Goal: Check status: Check status

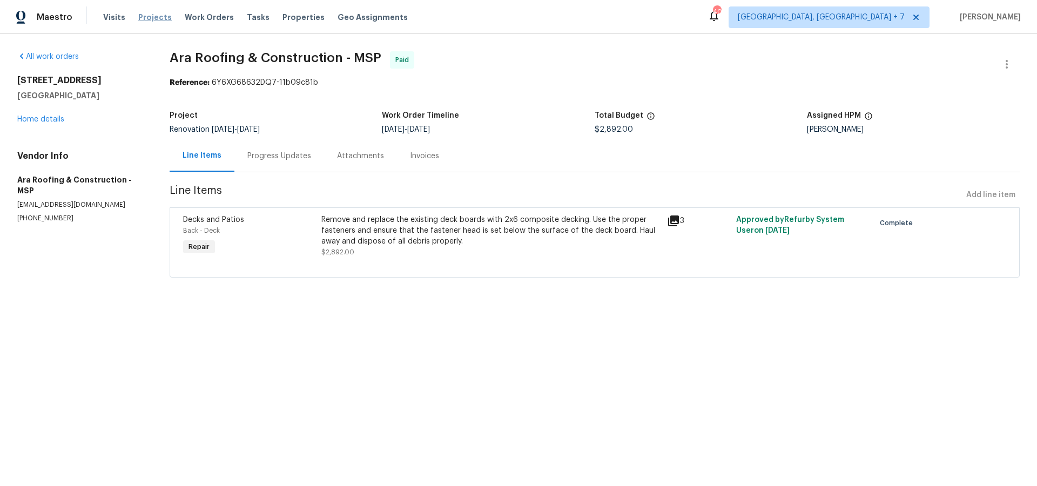
click at [146, 13] on span "Projects" at bounding box center [154, 17] width 33 height 11
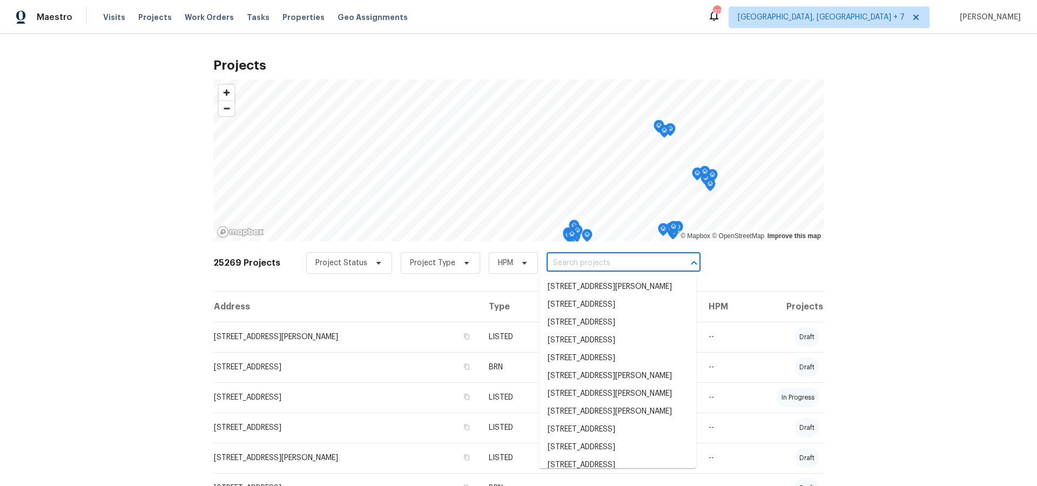
click at [552, 263] on input "text" at bounding box center [608, 263] width 124 height 17
type input "7"
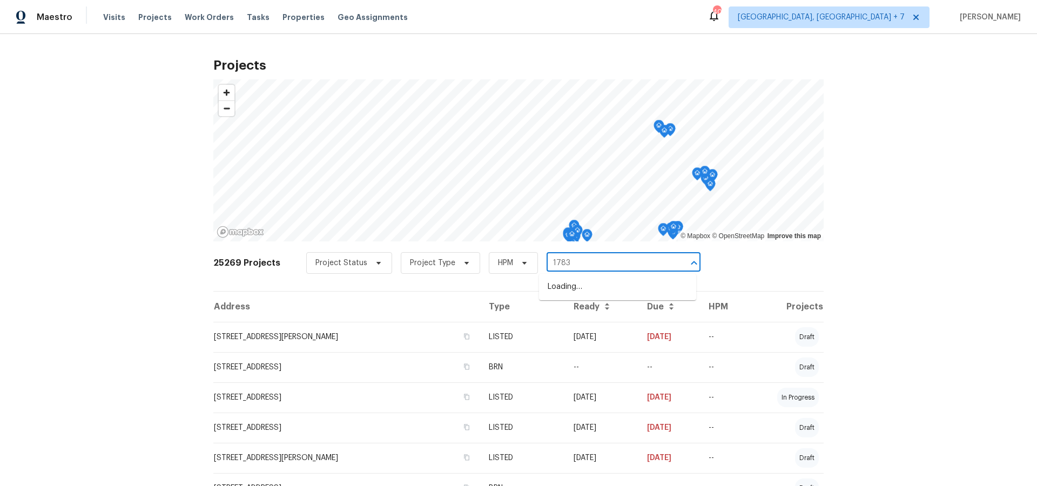
type input "17837"
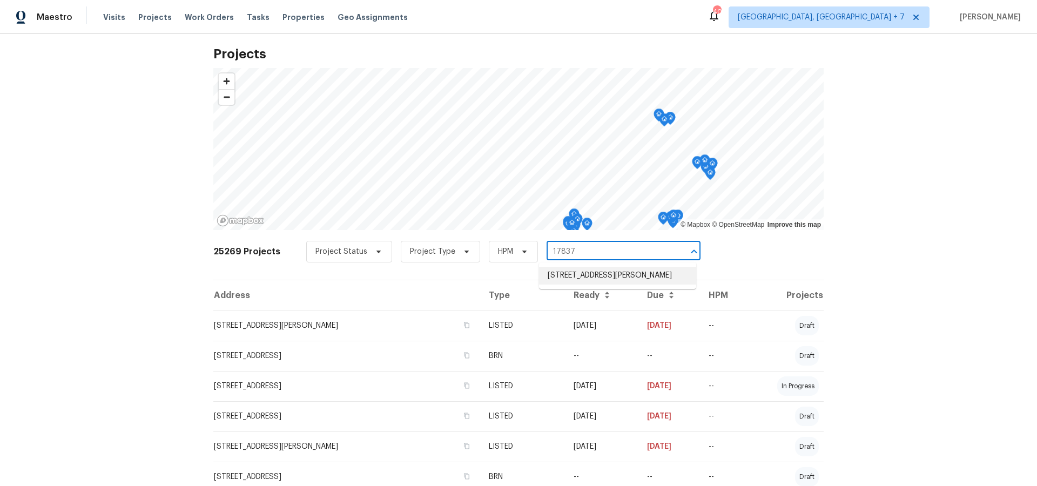
click at [551, 275] on li "[STREET_ADDRESS][PERSON_NAME]" at bounding box center [617, 276] width 157 height 18
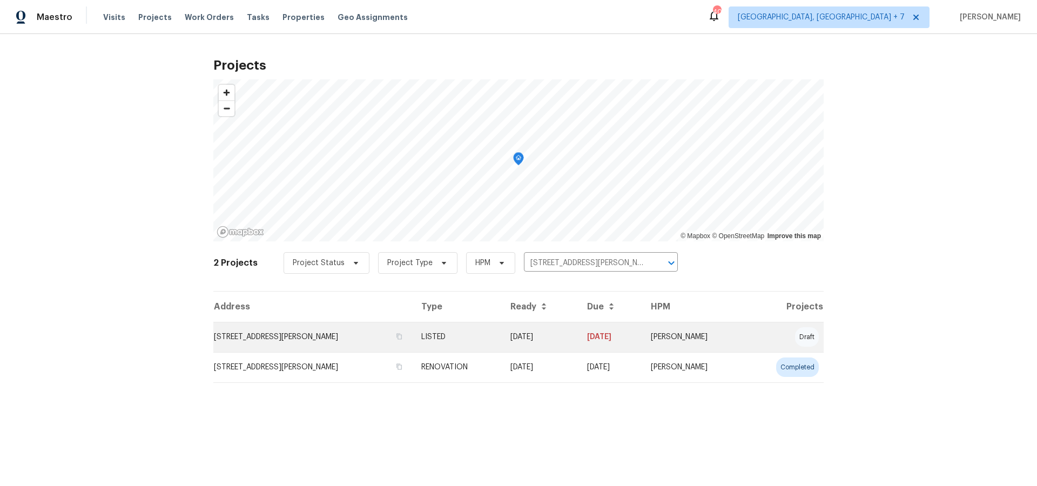
click at [340, 337] on td "[STREET_ADDRESS][PERSON_NAME]" at bounding box center [312, 337] width 199 height 30
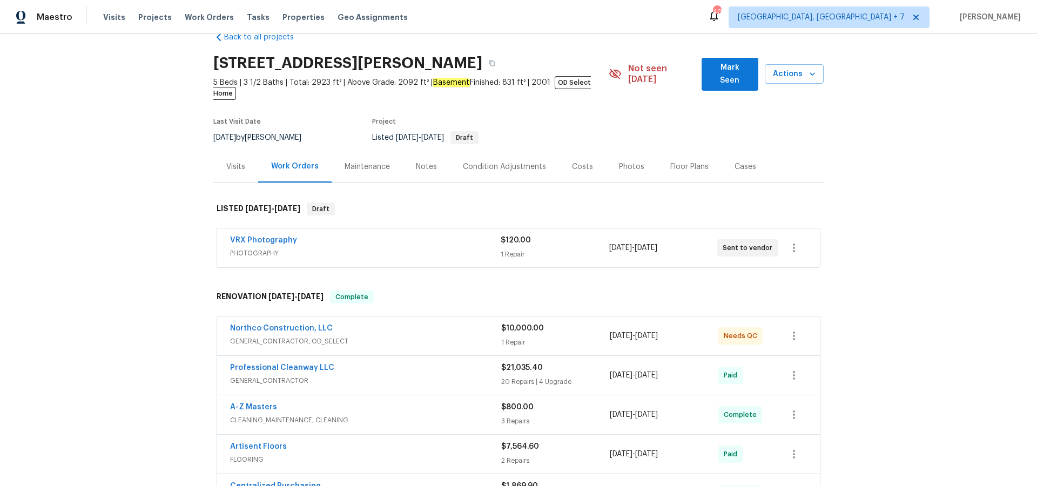
scroll to position [30, 0]
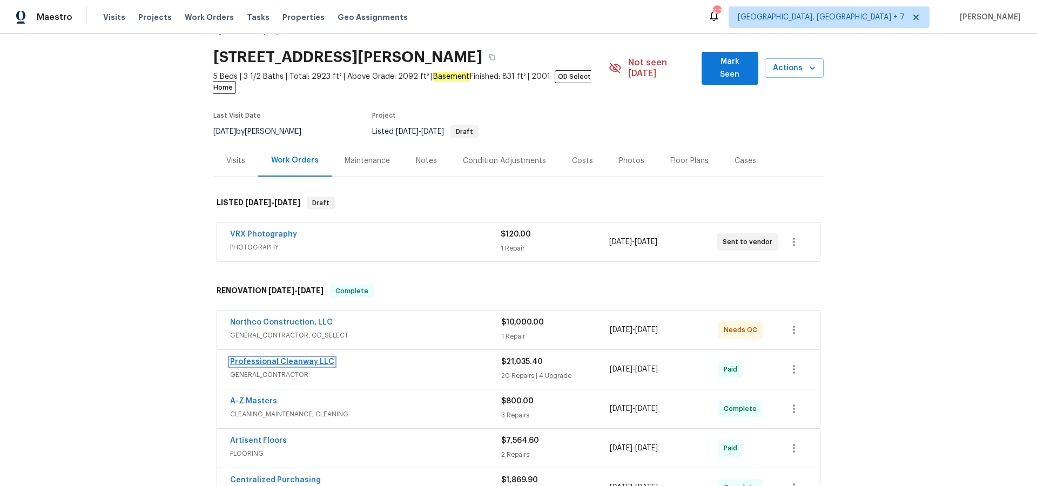
click at [267, 358] on link "Professional Cleanway LLC" at bounding box center [282, 362] width 104 height 8
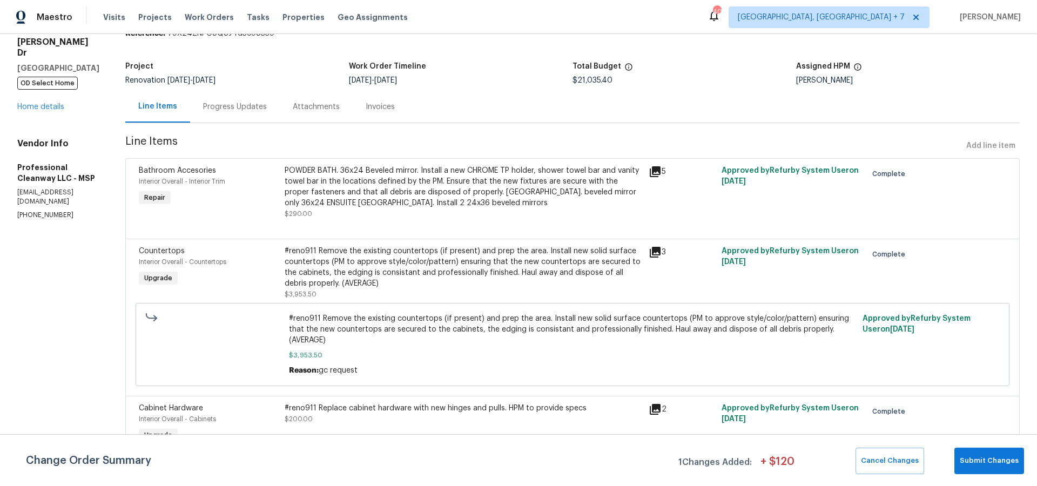
scroll to position [48, 0]
click at [51, 105] on link "Home details" at bounding box center [40, 109] width 47 height 8
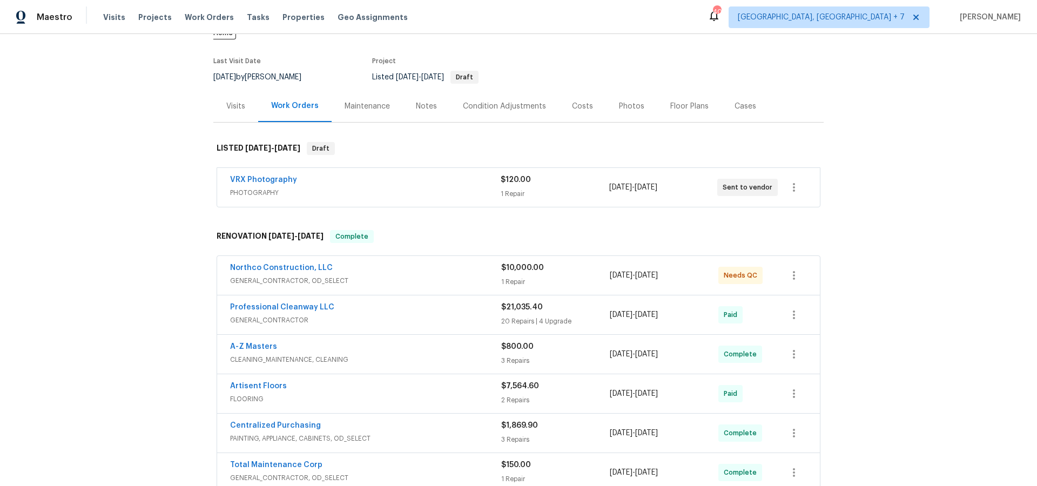
scroll to position [86, 0]
click at [268, 380] on link "Artisent Floors" at bounding box center [258, 384] width 57 height 8
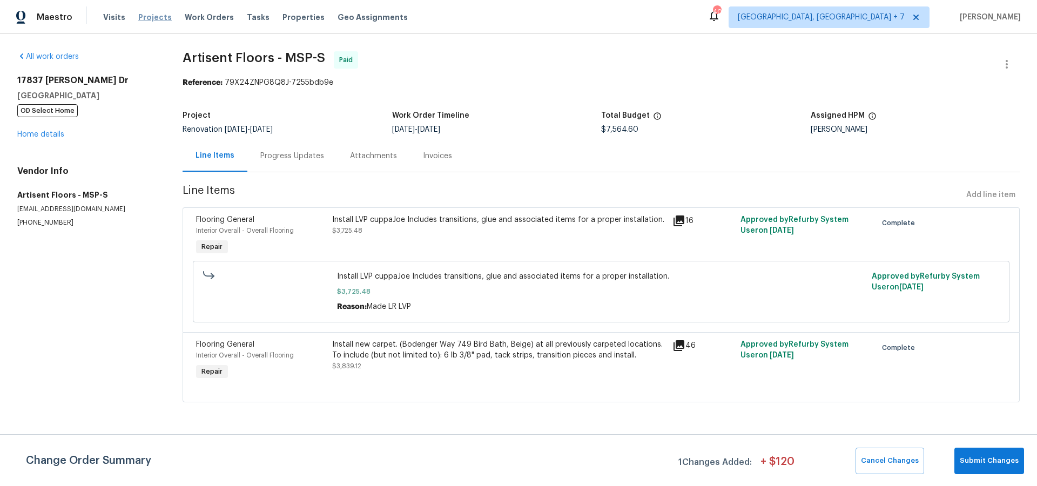
click at [145, 15] on span "Projects" at bounding box center [154, 17] width 33 height 11
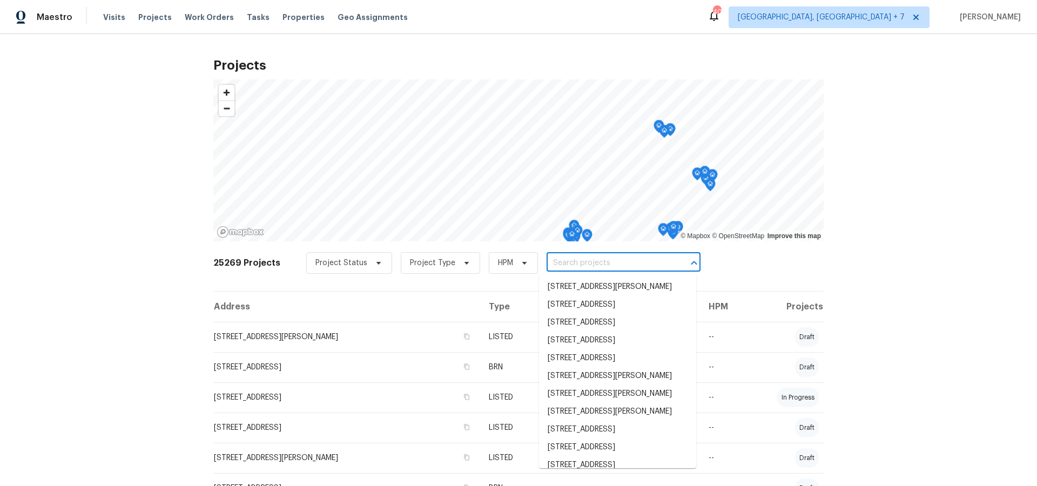
click at [574, 266] on input "text" at bounding box center [608, 263] width 124 height 17
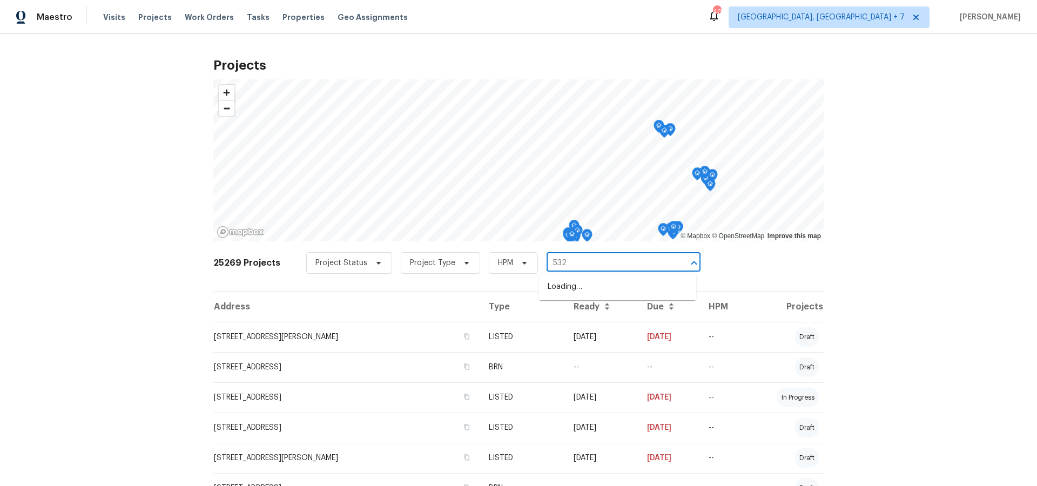
type input "5326"
click at [596, 282] on li "[STREET_ADDRESS]" at bounding box center [617, 287] width 157 height 18
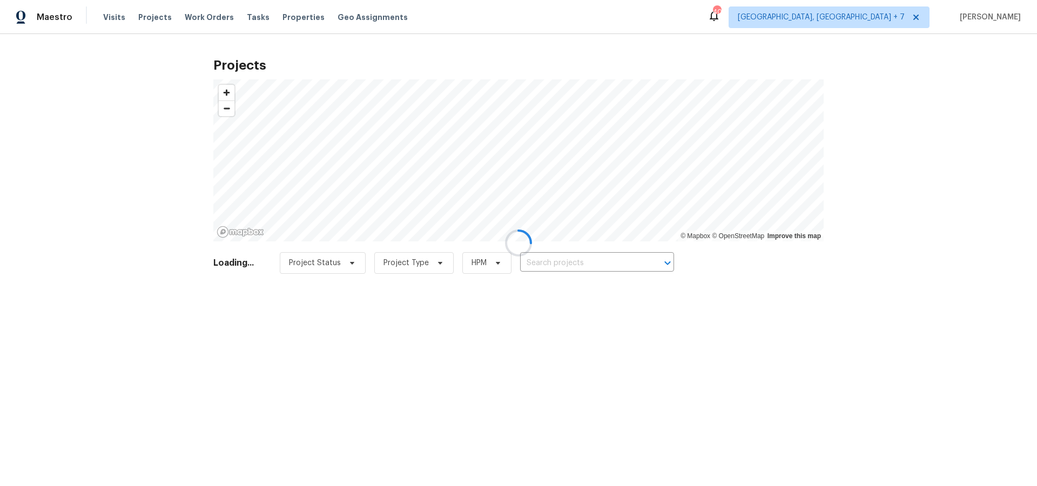
type input "[STREET_ADDRESS]"
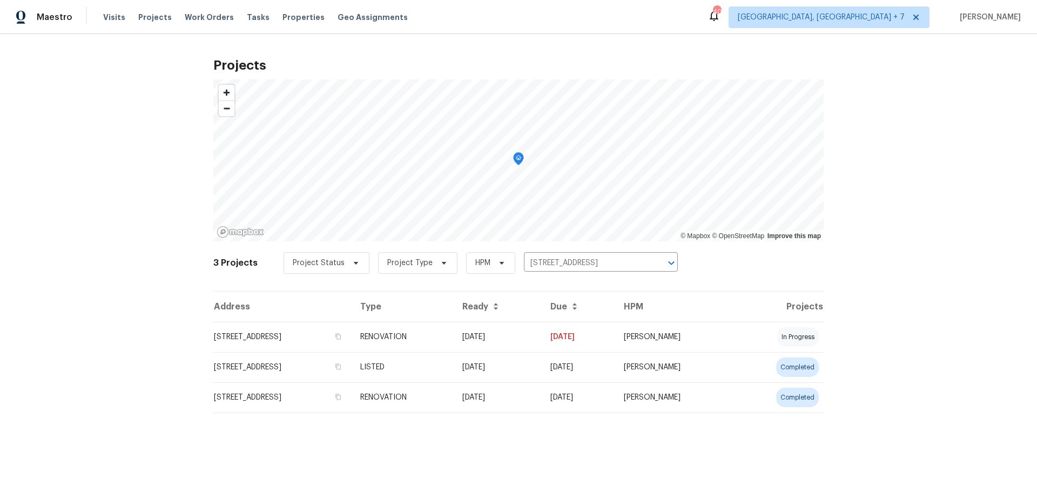
click at [342, 334] on td "[STREET_ADDRESS]" at bounding box center [282, 337] width 138 height 30
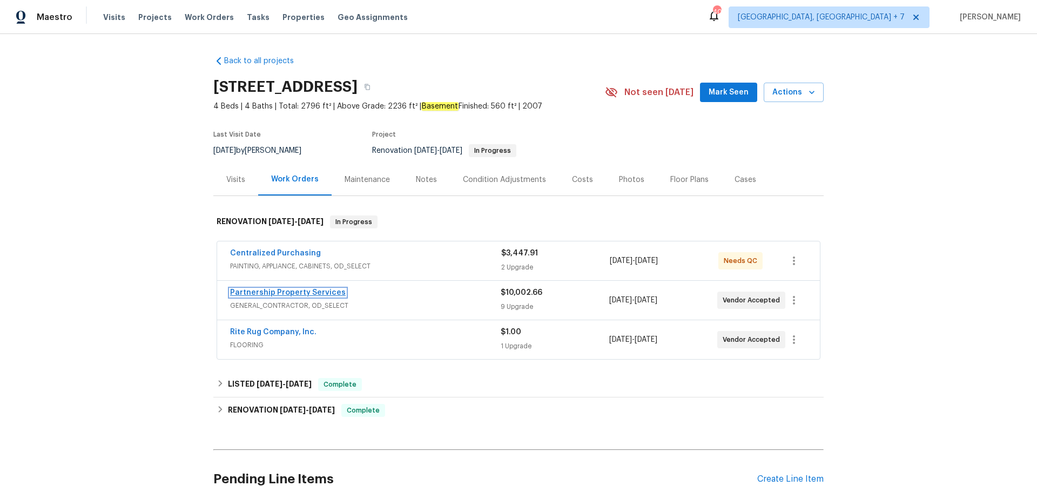
click at [295, 290] on link "Partnership Property Services" at bounding box center [288, 293] width 116 height 8
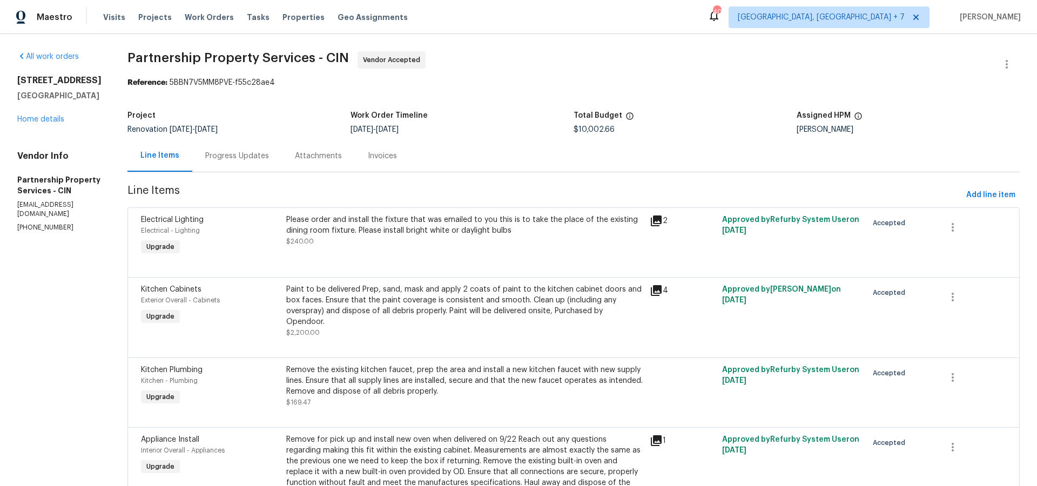
click at [269, 155] on div "Progress Updates" at bounding box center [237, 156] width 64 height 11
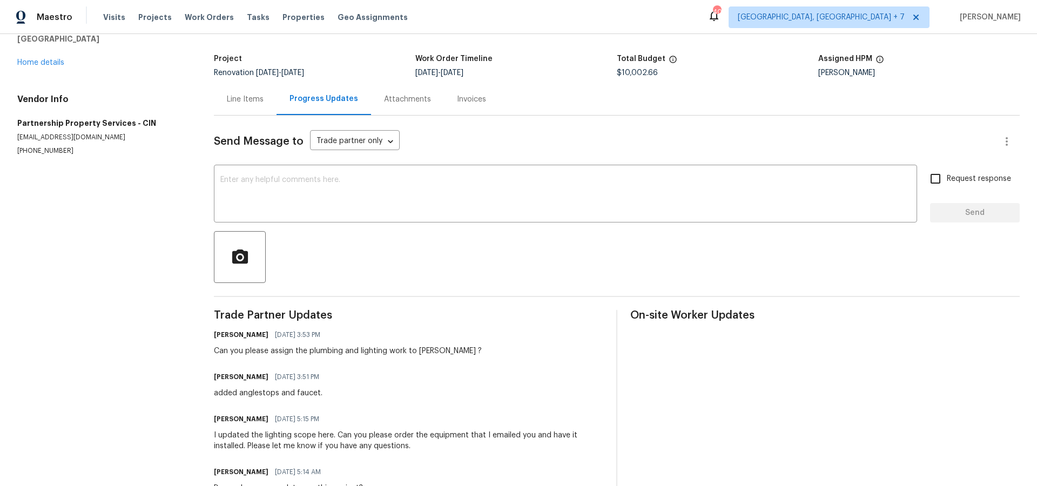
scroll to position [59, 0]
